Goal: Task Accomplishment & Management: Manage account settings

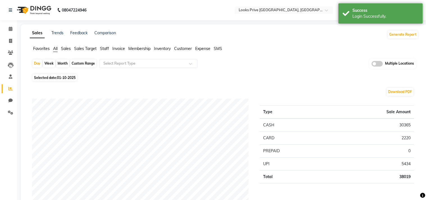
click at [254, 12] on input "text" at bounding box center [278, 11] width 81 height 6
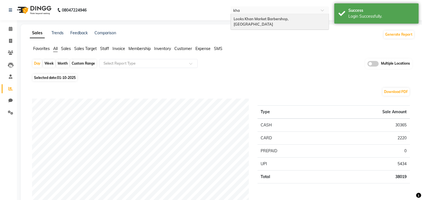
type input "khan"
click at [257, 17] on span "Looks Khan Market Barbershop, [GEOGRAPHIC_DATA]" at bounding box center [262, 22] width 56 height 10
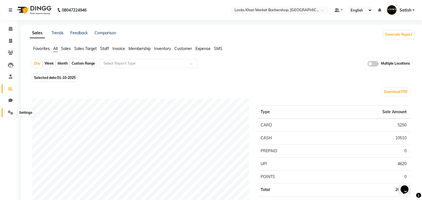
click at [8, 111] on icon at bounding box center [10, 112] width 5 height 4
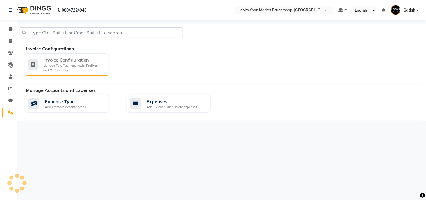
click at [60, 63] on div "Manage Tax, Payment Mode, Prefixes, and OTP Settings" at bounding box center [73, 67] width 61 height 9
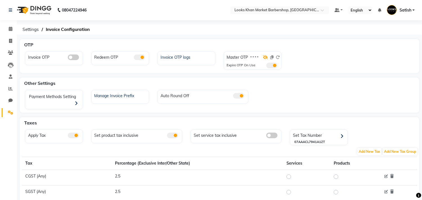
click at [265, 56] on icon at bounding box center [265, 57] width 5 height 4
click at [9, 75] on icon at bounding box center [11, 76] width 4 height 4
